Goal: Download file/media

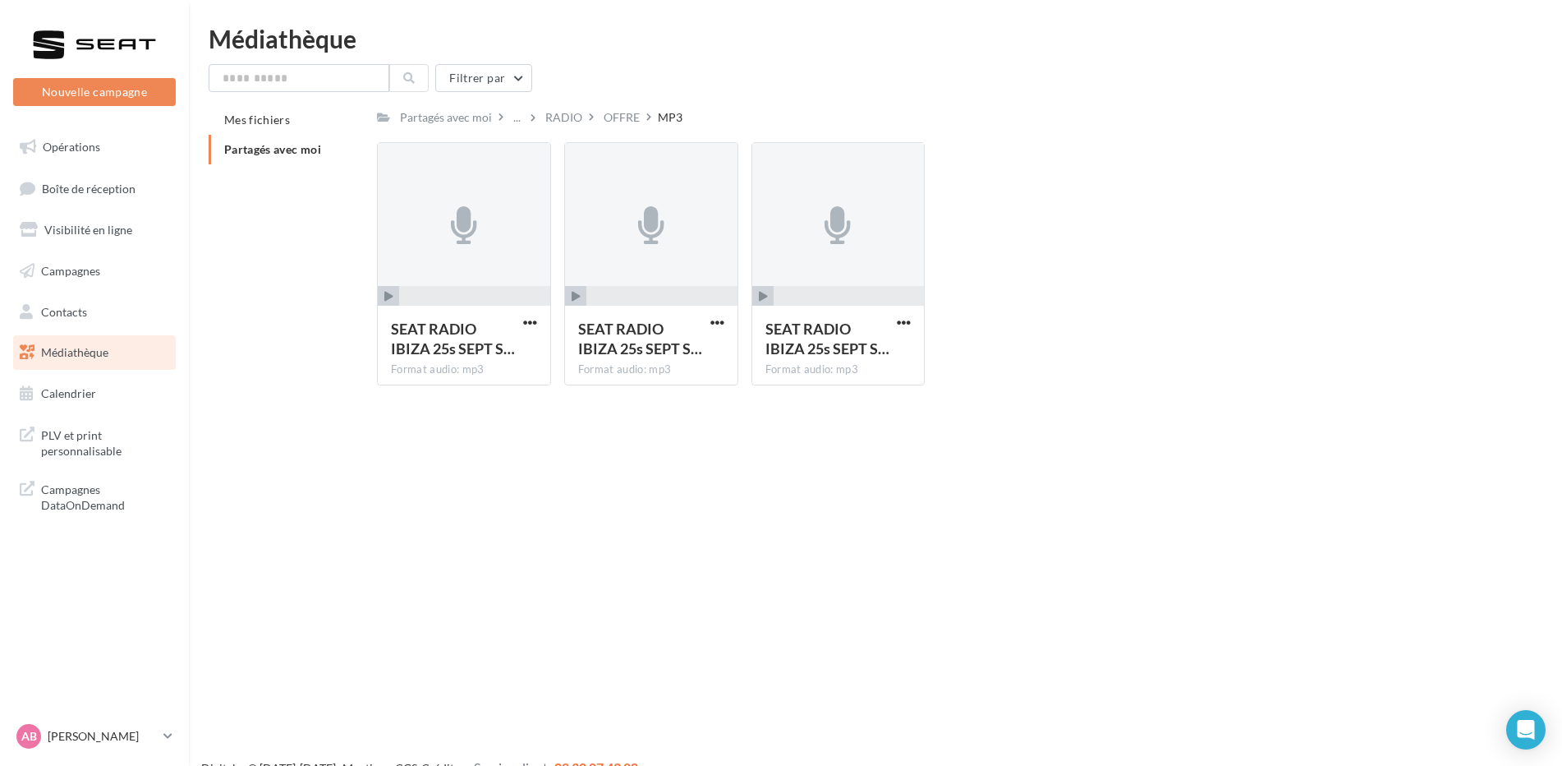
scroll to position [26, 0]
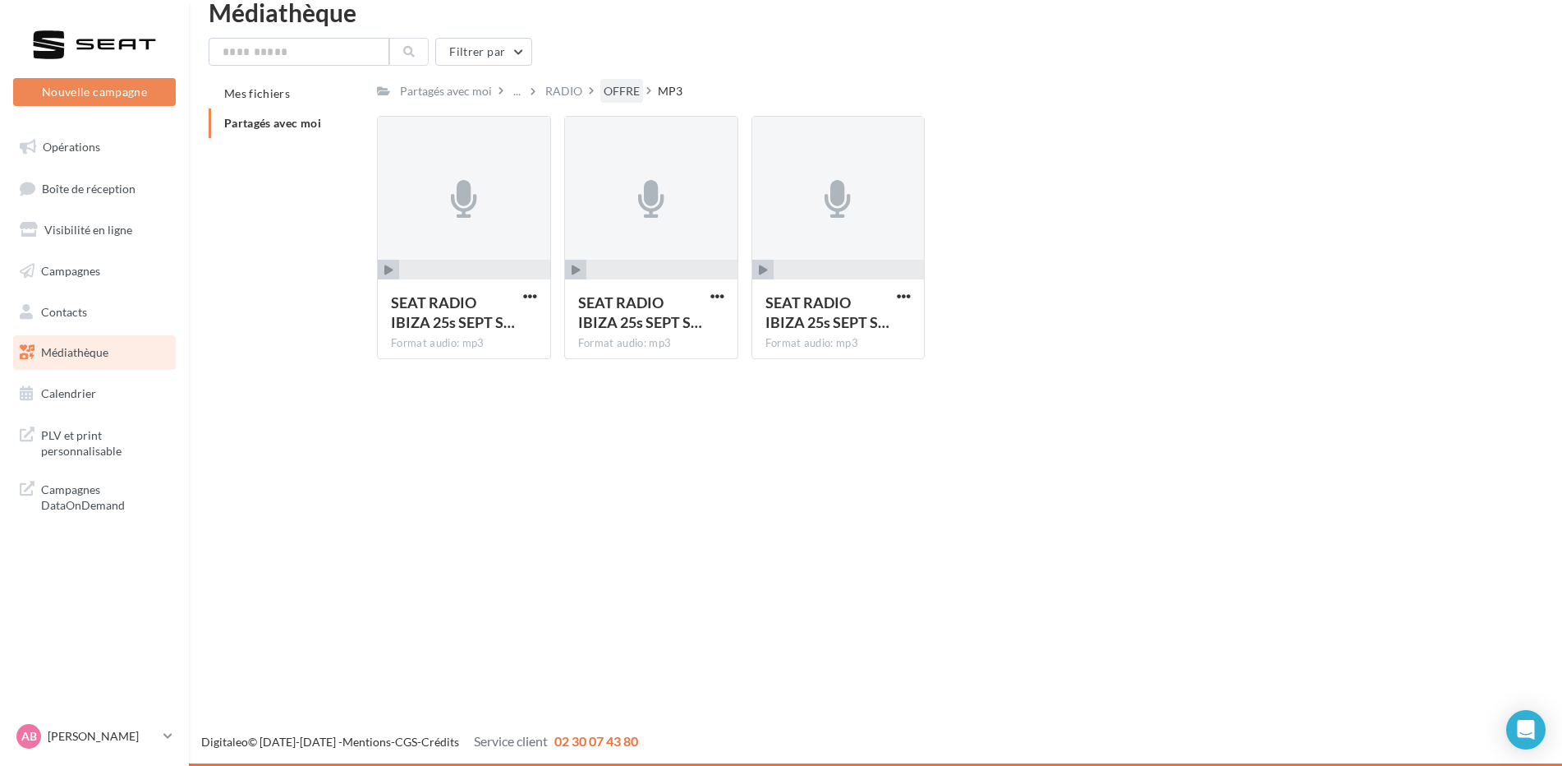
click at [611, 90] on div "OFFRE" at bounding box center [622, 91] width 36 height 16
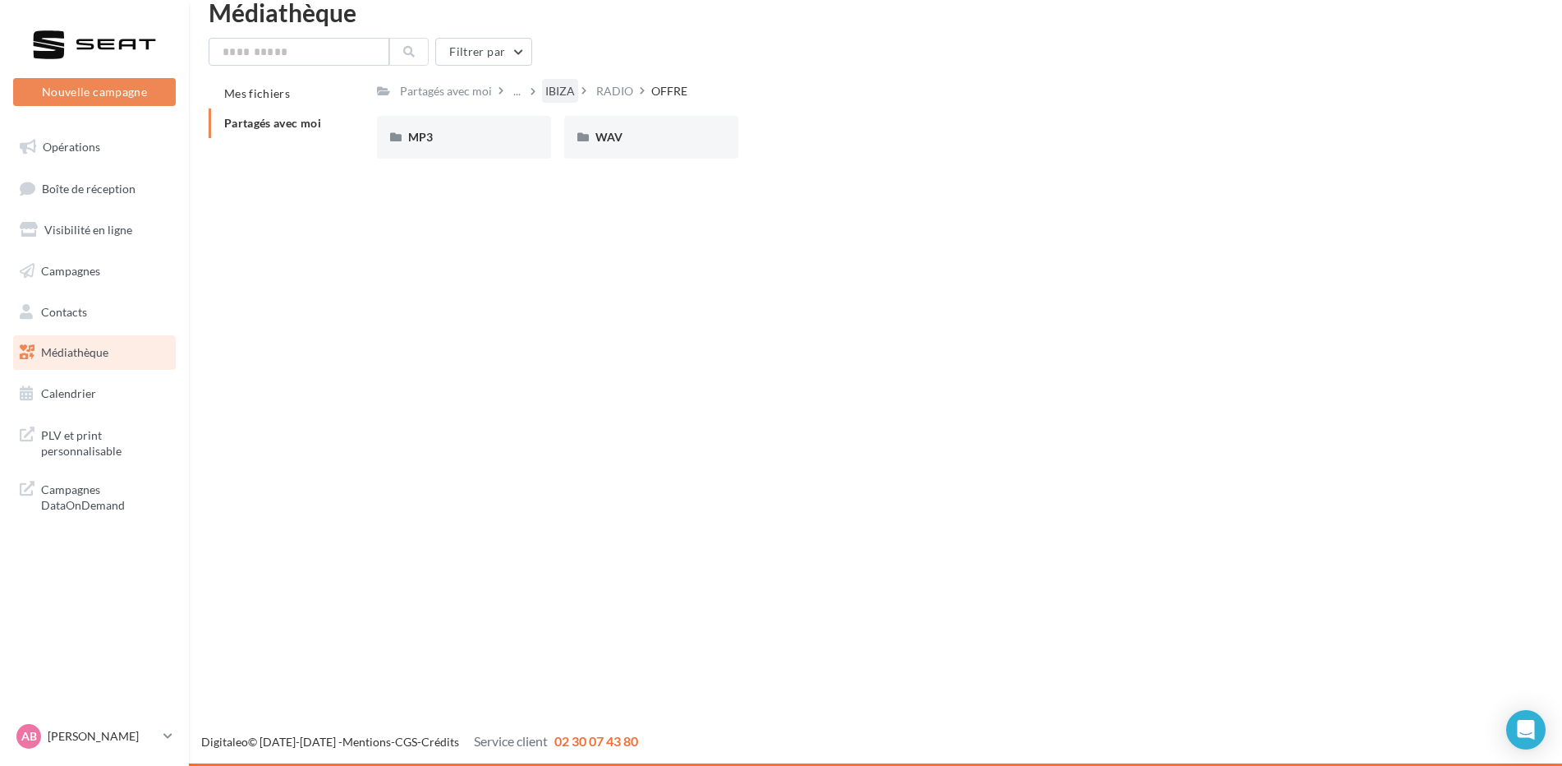
click at [560, 88] on div "IBIZA" at bounding box center [560, 91] width 30 height 16
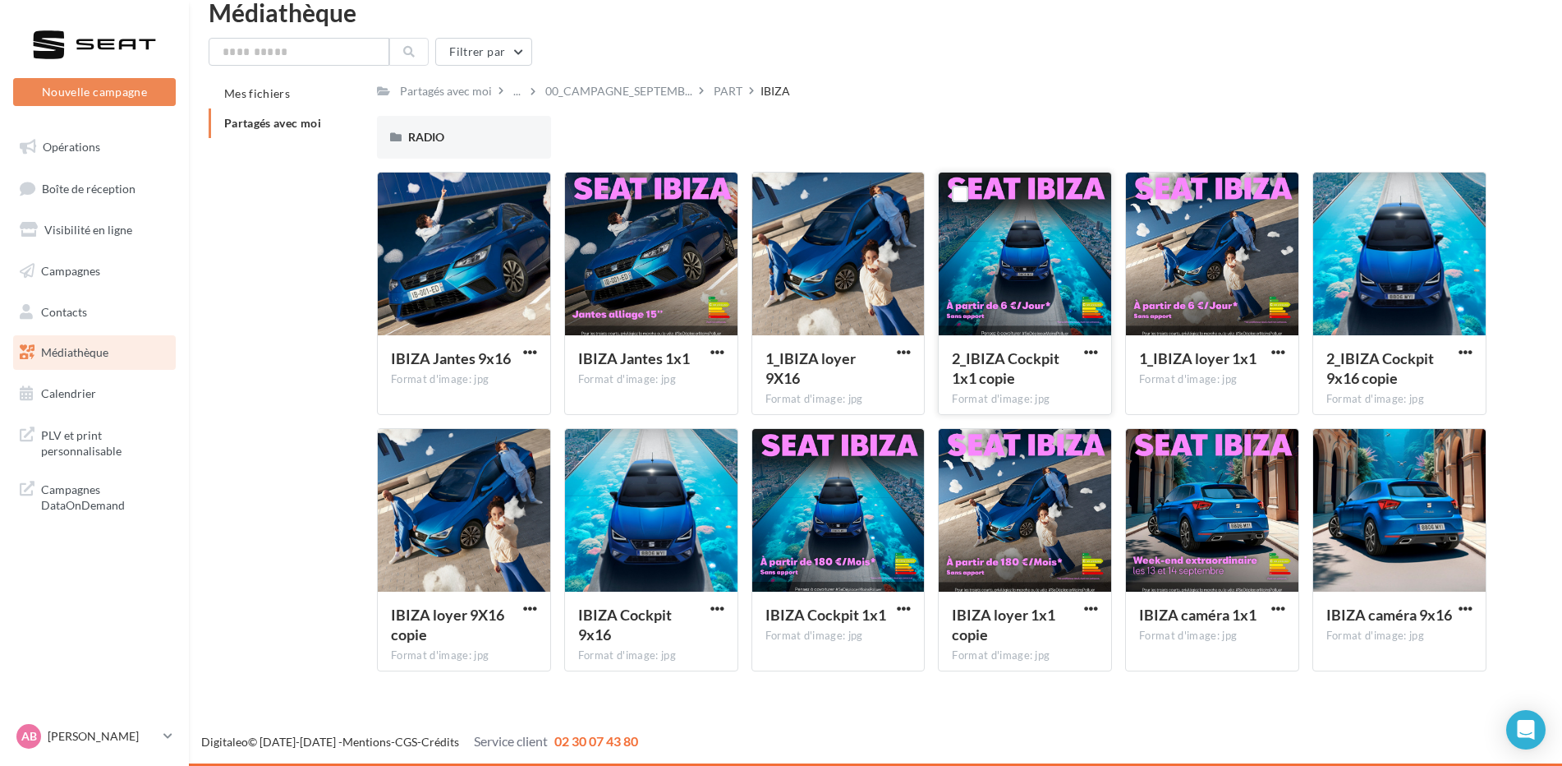
click at [1083, 347] on button "button" at bounding box center [1091, 353] width 21 height 16
click at [1032, 372] on button "Télécharger" at bounding box center [1019, 384] width 164 height 43
click at [1079, 116] on div "RADIO RADIO" at bounding box center [938, 144] width 1123 height 56
click at [720, 89] on div "PART" at bounding box center [728, 91] width 29 height 16
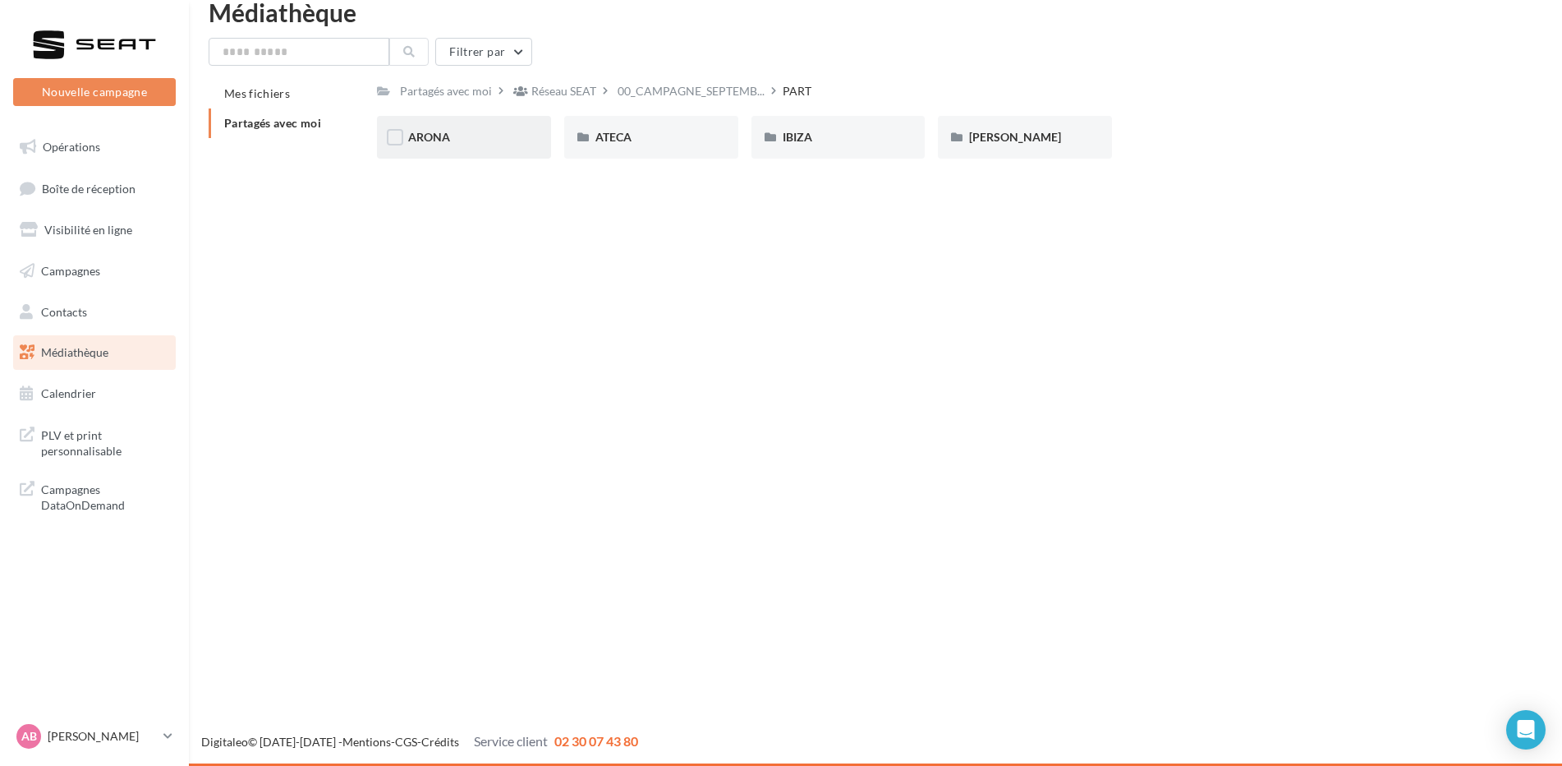
click at [456, 134] on div "ARONA" at bounding box center [464, 137] width 112 height 16
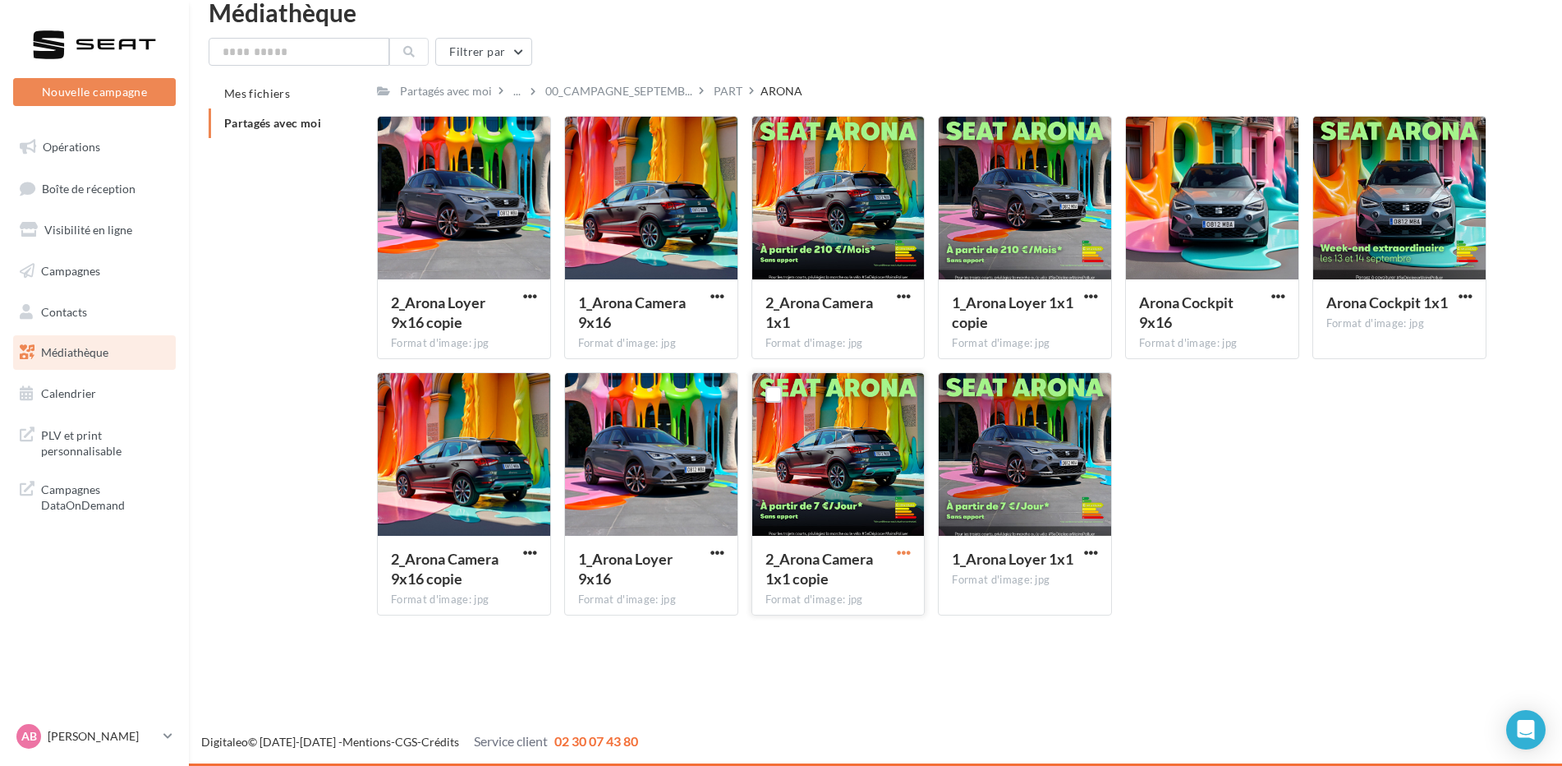
click at [904, 554] on span "button" at bounding box center [904, 552] width 14 height 14
click at [855, 584] on button "Télécharger" at bounding box center [832, 584] width 164 height 43
click at [1373, 402] on div "2_Arona Loyer 9x16 copie Format d'image: jpg 2_Arona Loyer 9x16 copie 1_Arona C…" at bounding box center [938, 372] width 1123 height 513
click at [619, 87] on span "00_CAMPAGNE_SEPTEMB..." at bounding box center [618, 91] width 147 height 16
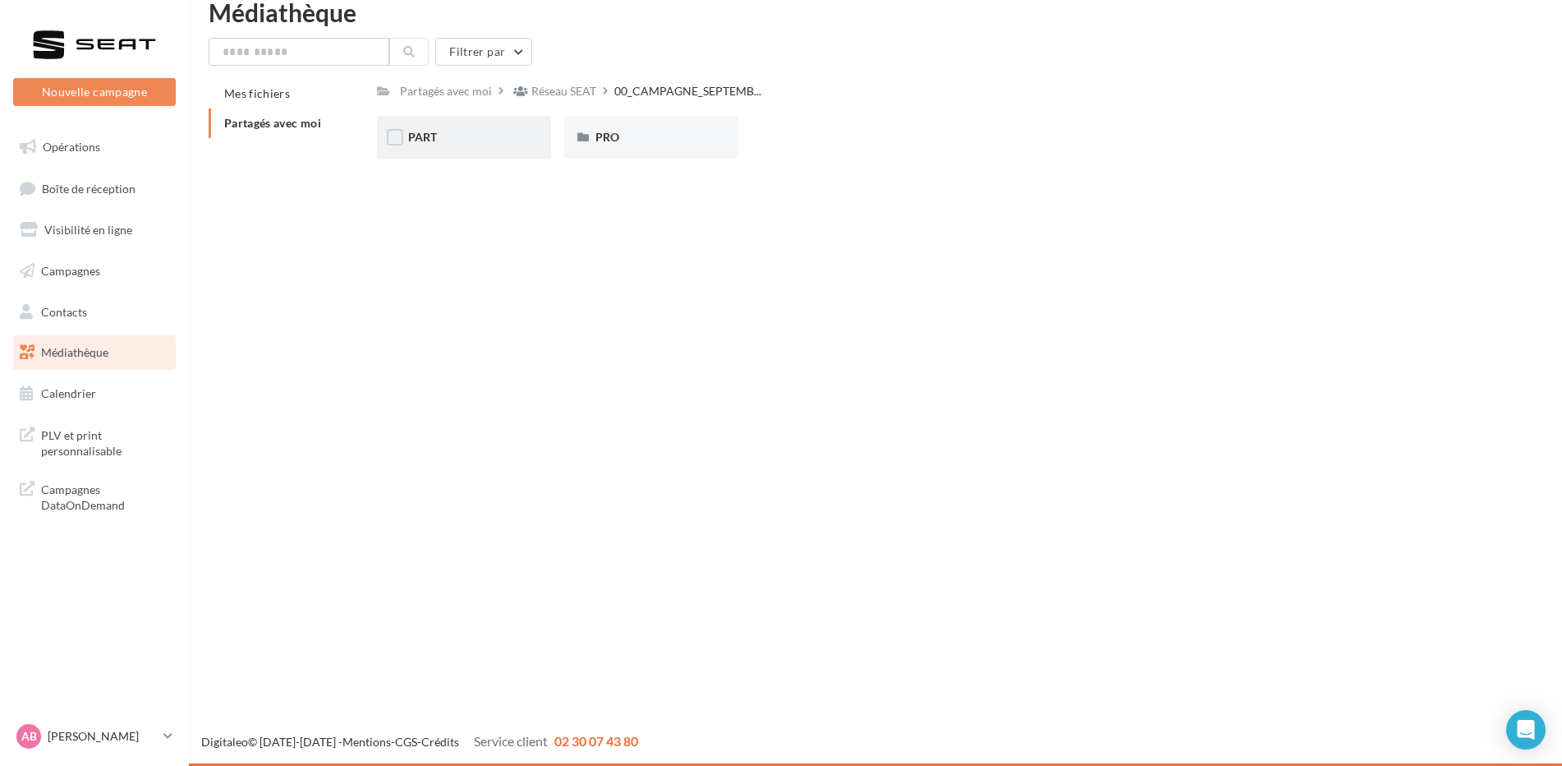
click at [425, 122] on div "PART" at bounding box center [464, 137] width 174 height 43
click at [468, 142] on div "ARONA" at bounding box center [464, 137] width 112 height 16
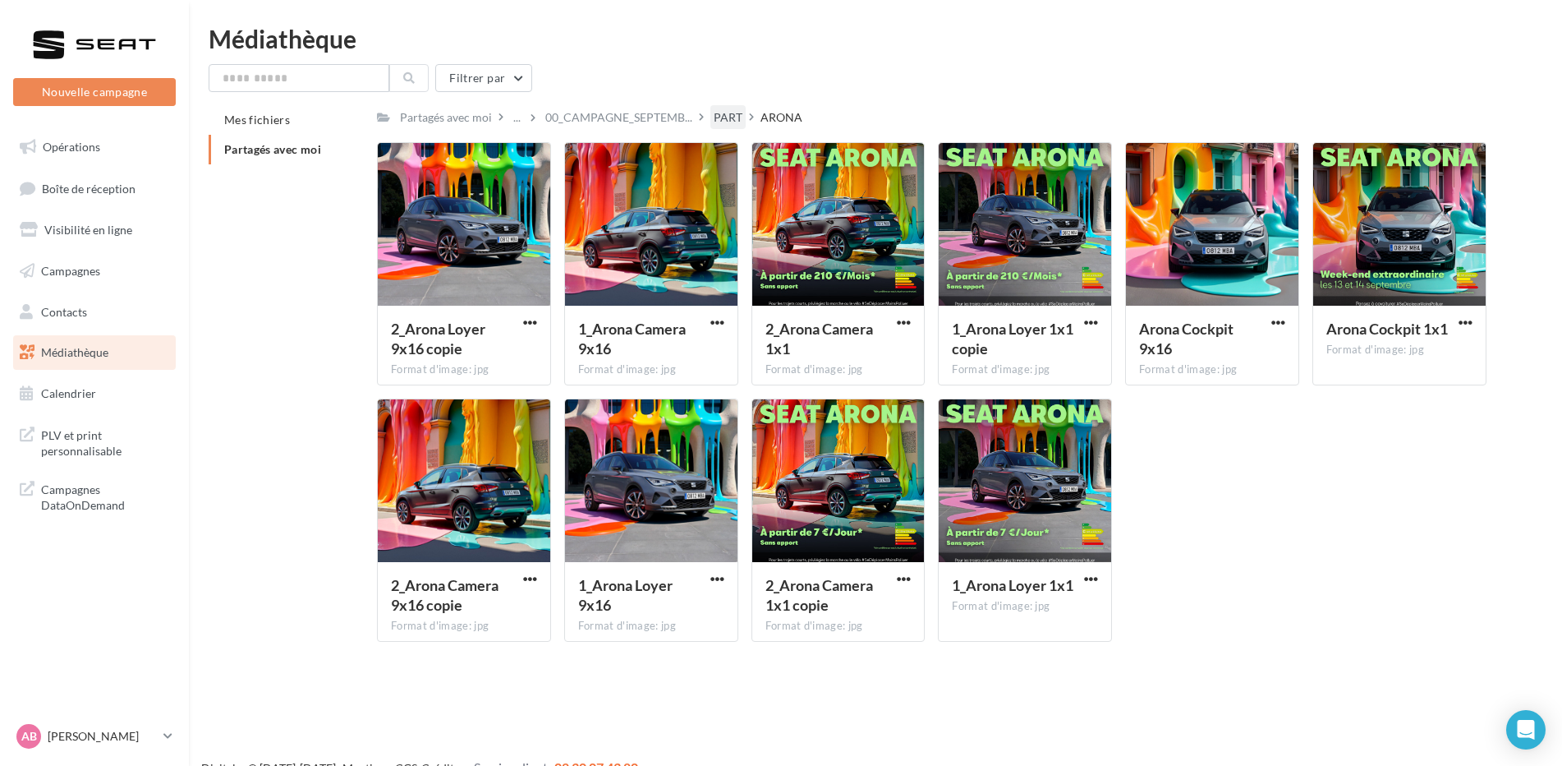
click at [726, 115] on div "PART" at bounding box center [728, 117] width 29 height 16
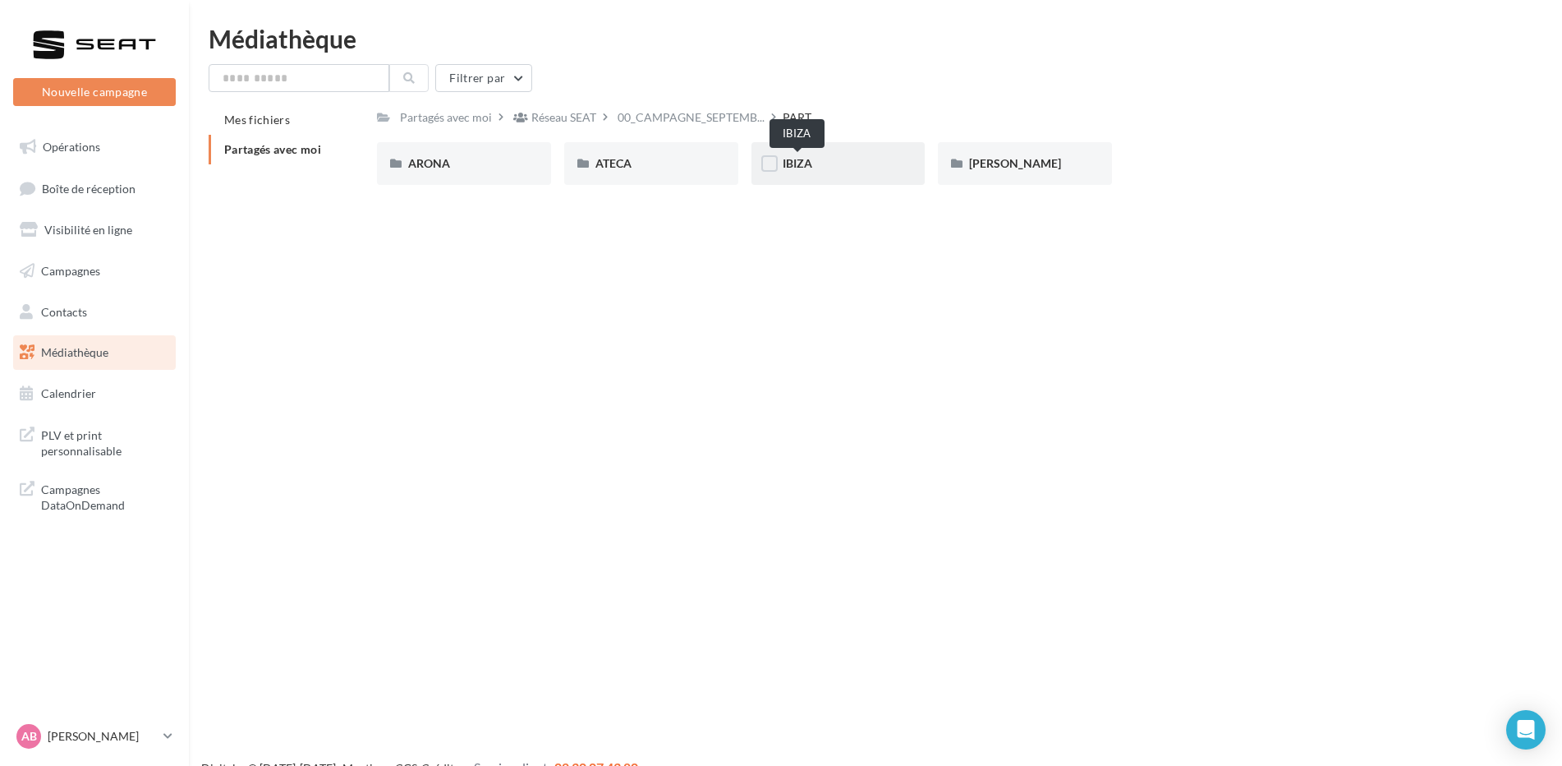
click at [812, 162] on span "IBIZA" at bounding box center [798, 163] width 30 height 14
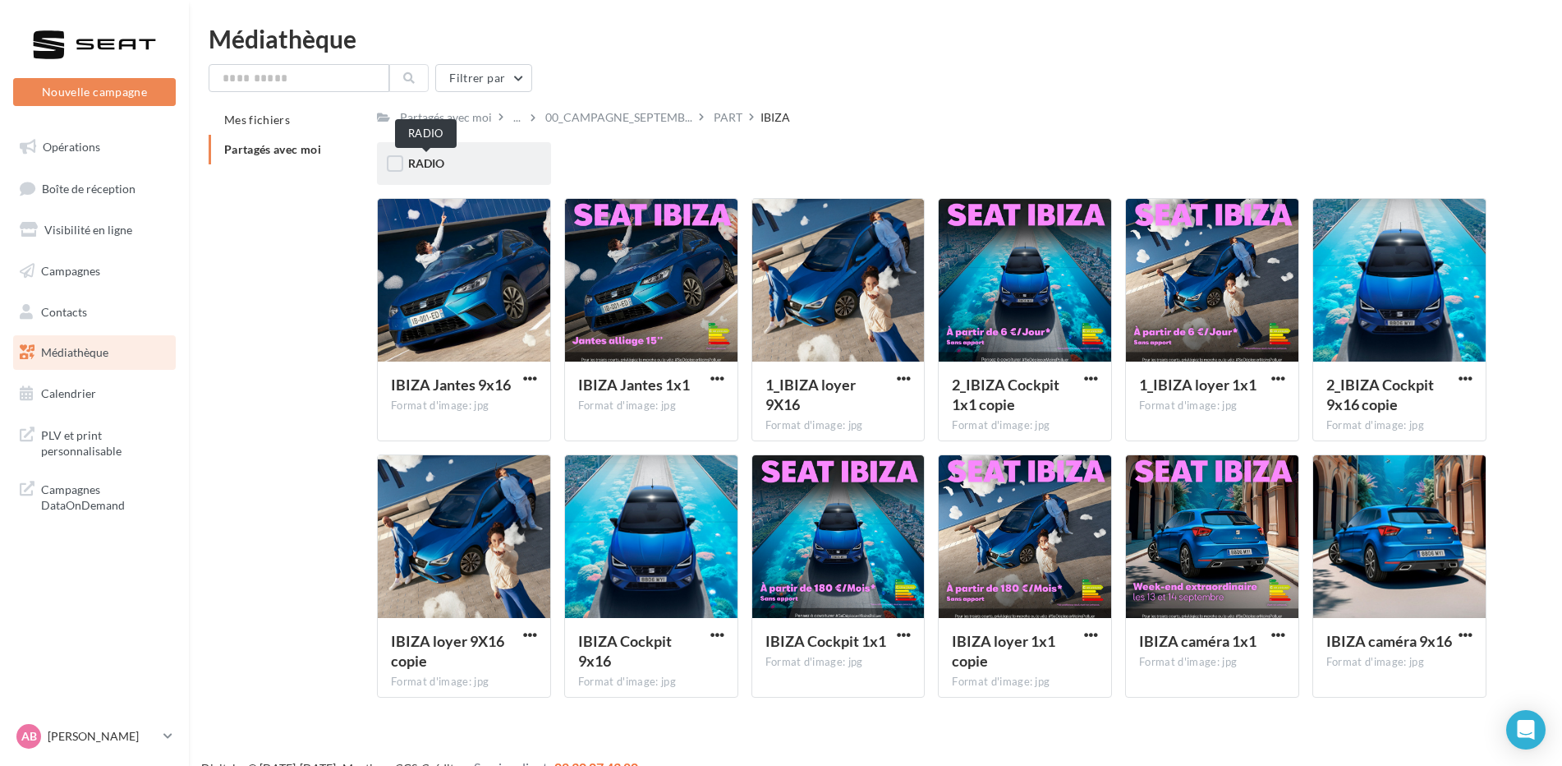
click at [425, 168] on span "RADIO" at bounding box center [426, 163] width 36 height 14
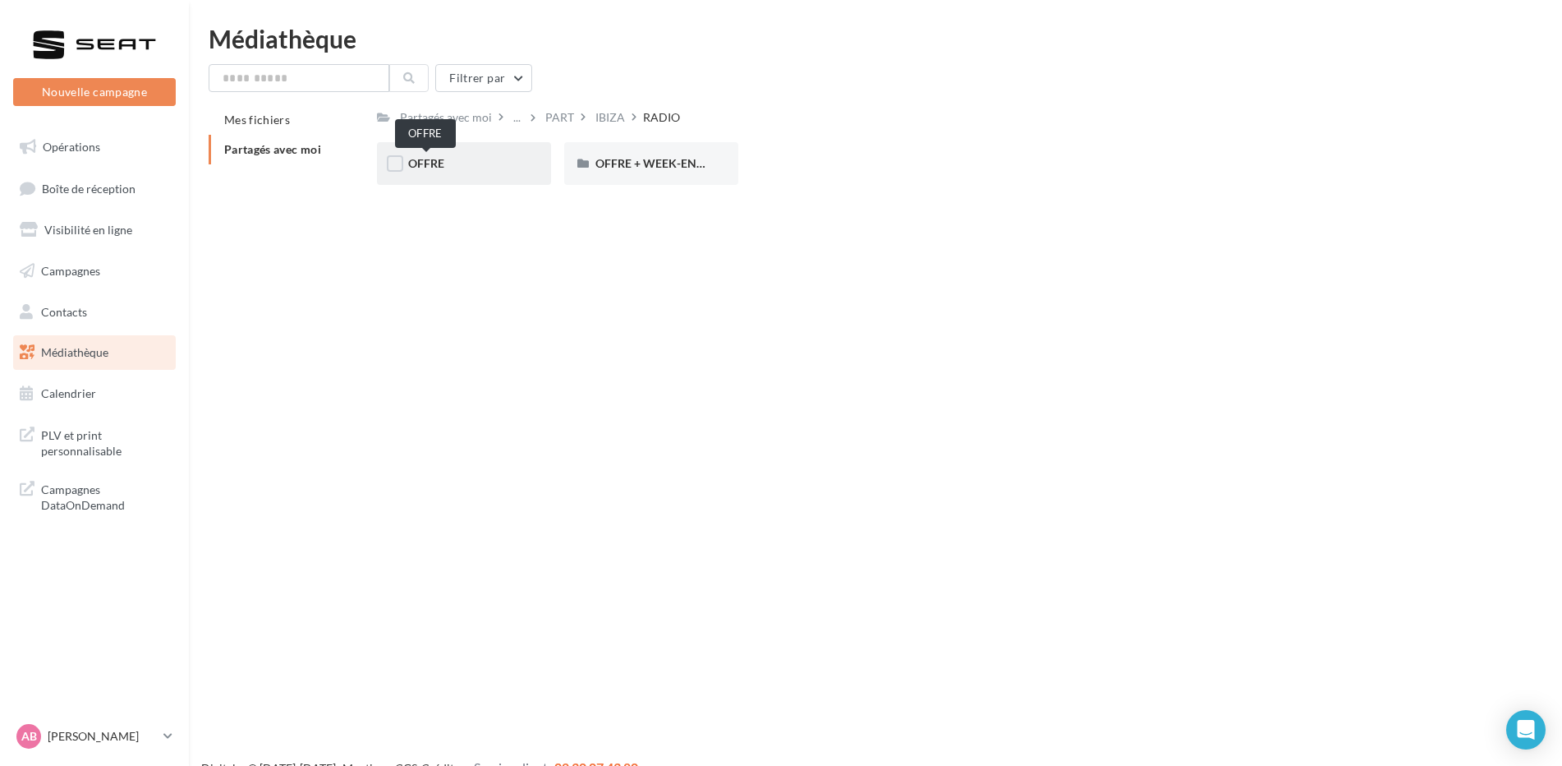
click at [425, 166] on span "OFFRE" at bounding box center [426, 163] width 36 height 14
click at [600, 169] on span "WAV" at bounding box center [609, 163] width 27 height 14
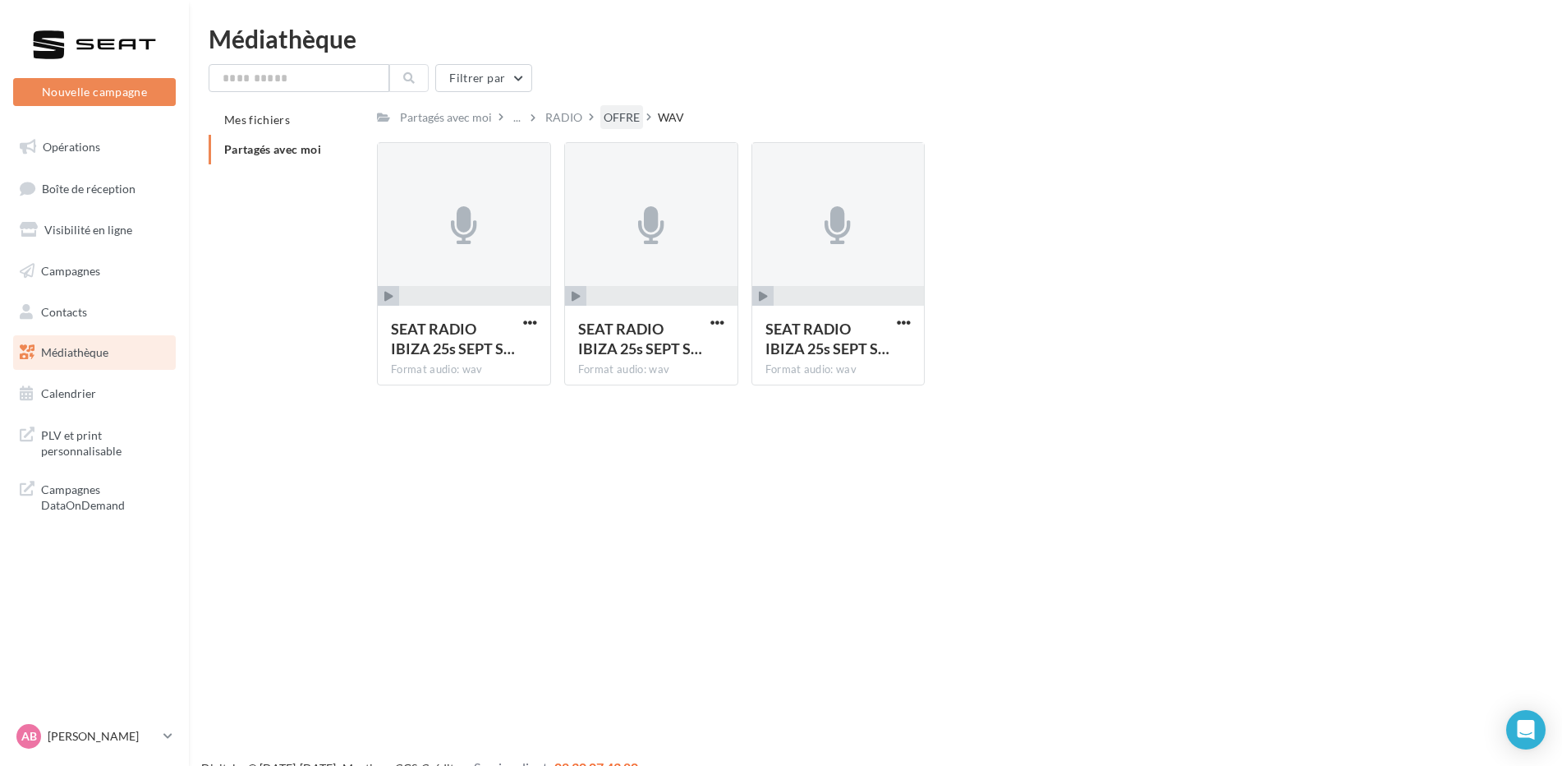
click at [625, 109] on div "OFFRE" at bounding box center [622, 117] width 36 height 16
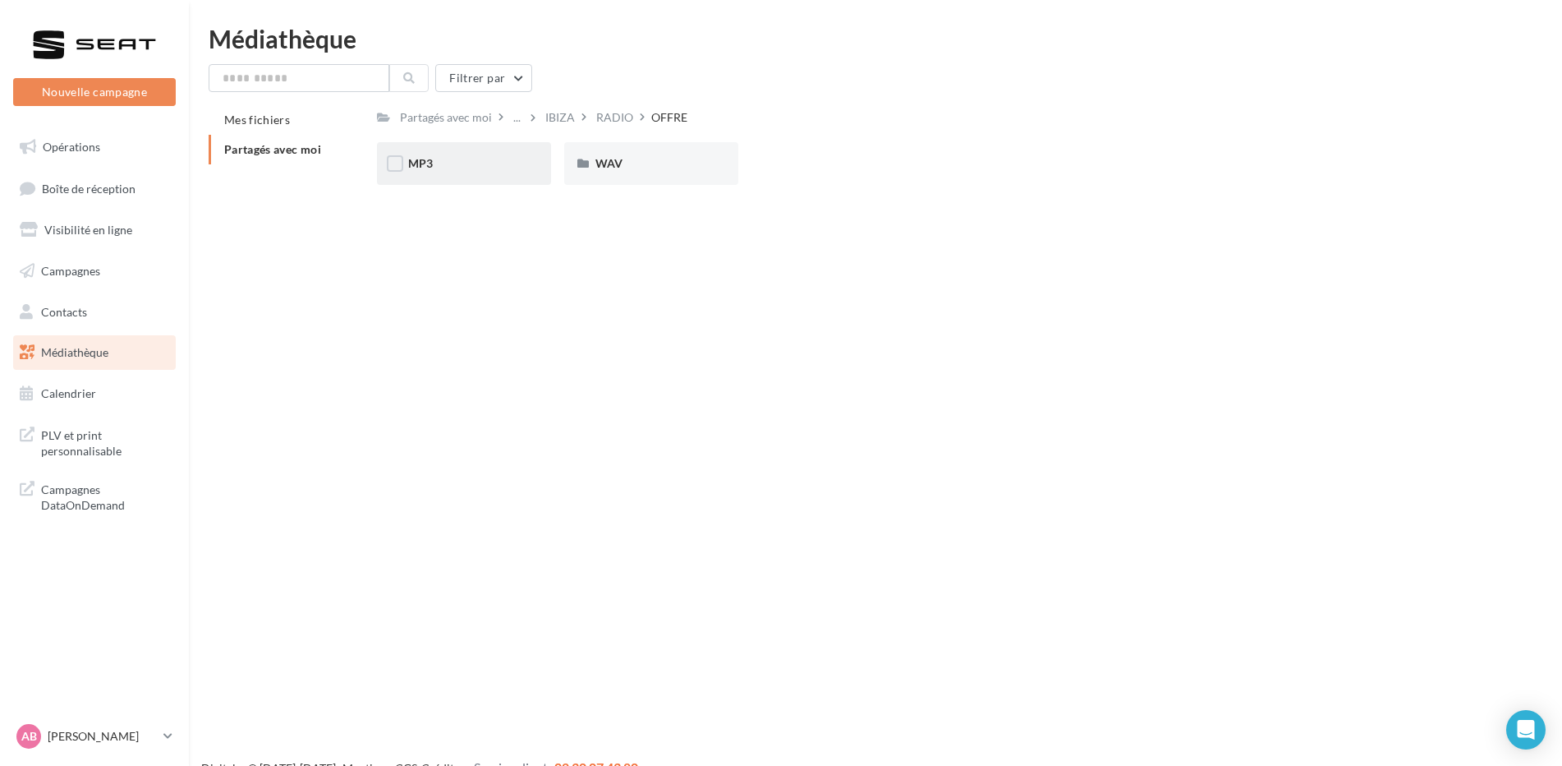
click at [474, 173] on div "MP3" at bounding box center [464, 163] width 174 height 43
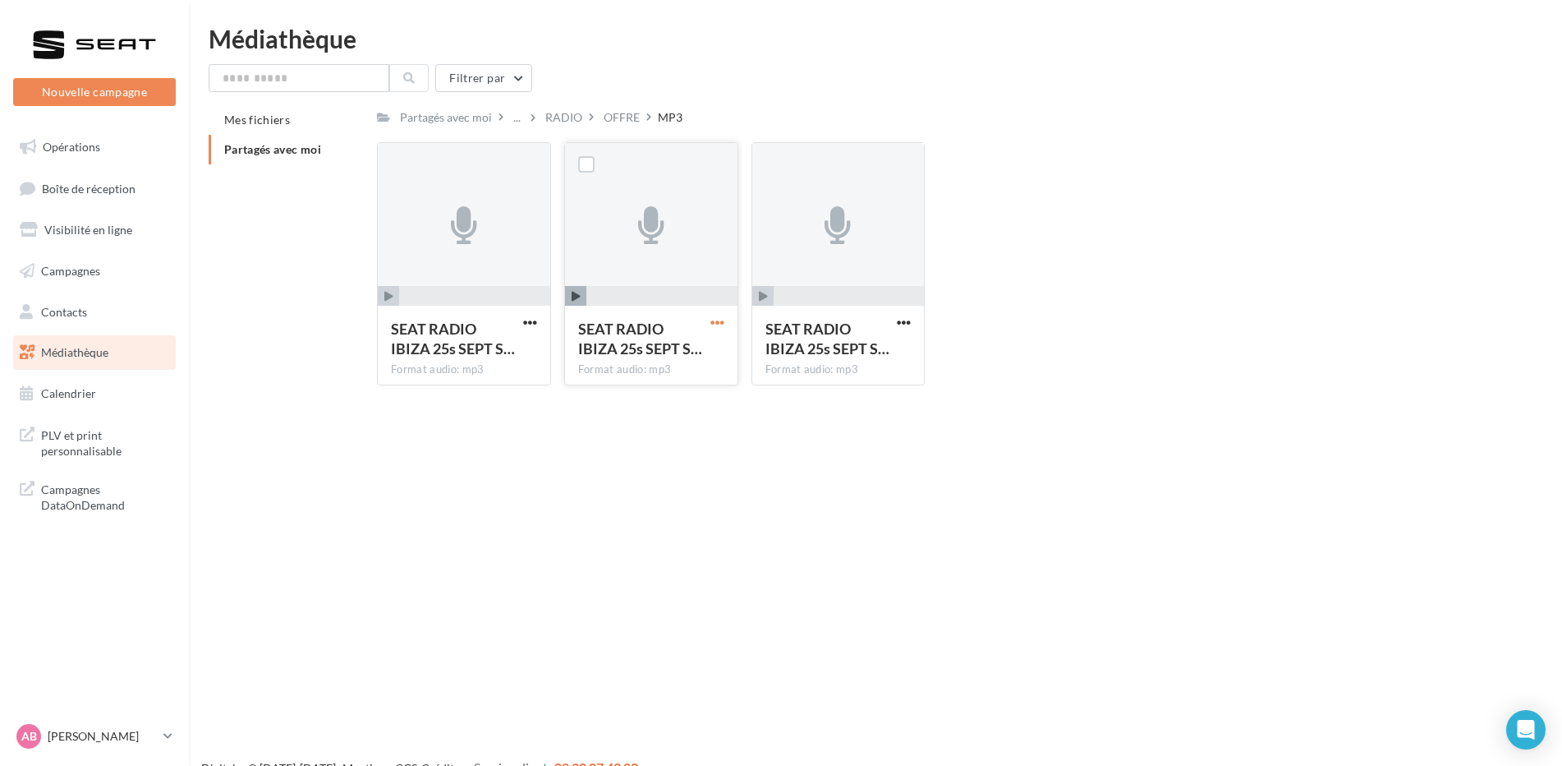
click at [724, 324] on span "button" at bounding box center [717, 322] width 14 height 14
